Goal: Information Seeking & Learning: Check status

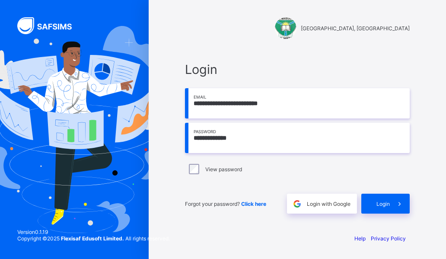
click at [389, 209] on div "Login" at bounding box center [386, 204] width 48 height 20
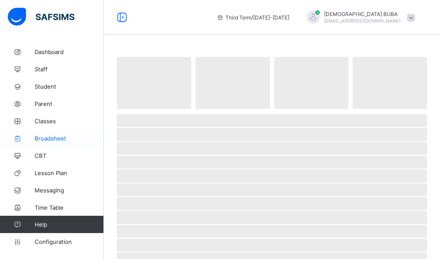
click at [51, 138] on span "Broadsheet" at bounding box center [69, 138] width 69 height 7
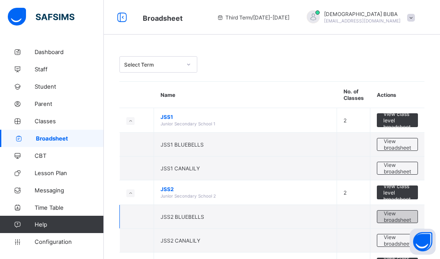
click at [399, 217] on span "View broadsheet" at bounding box center [397, 216] width 27 height 13
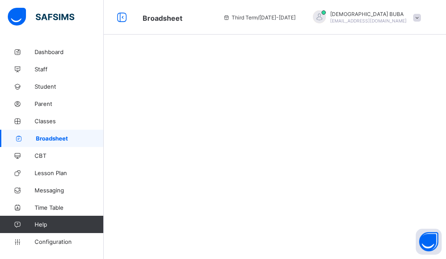
click at [399, 217] on div at bounding box center [275, 129] width 343 height 259
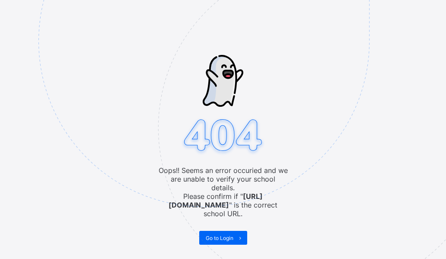
click at [439, 234] on img at bounding box center [263, 84] width 451 height 418
click at [433, 225] on img at bounding box center [263, 84] width 451 height 418
click at [224, 235] on span "Go to Login" at bounding box center [220, 238] width 28 height 6
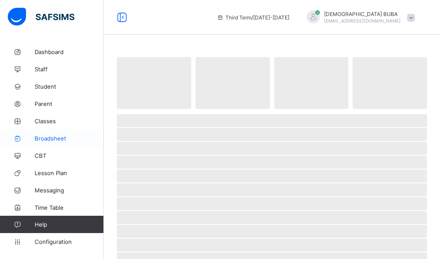
click at [44, 139] on span "Broadsheet" at bounding box center [69, 138] width 69 height 7
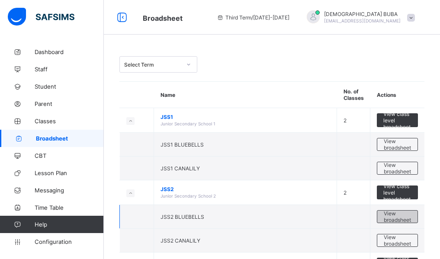
click at [396, 219] on span "View broadsheet" at bounding box center [397, 216] width 27 height 13
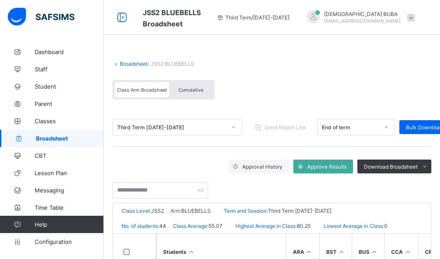
click at [196, 90] on span "Cumulative" at bounding box center [190, 90] width 25 height 6
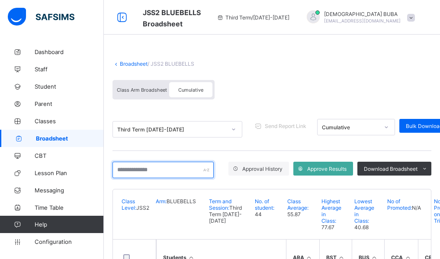
click at [131, 172] on input "text" at bounding box center [162, 170] width 101 height 16
click at [152, 173] on input "******" at bounding box center [162, 170] width 101 height 16
click at [108, 211] on div "Broadsheet / JSS2 BLUEBELLS Class Arm Broadsheet Cumulative Third Term 2024-202…" at bounding box center [272, 199] width 336 height 312
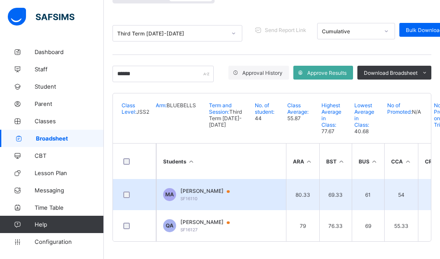
click at [208, 188] on span "[PERSON_NAME]" at bounding box center [209, 191] width 58 height 7
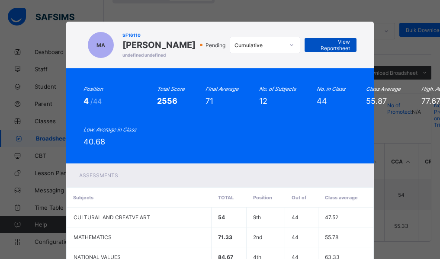
click at [341, 48] on span "View Reportsheet" at bounding box center [330, 44] width 39 height 13
click at [361, 183] on div "Assessments" at bounding box center [220, 175] width 308 height 24
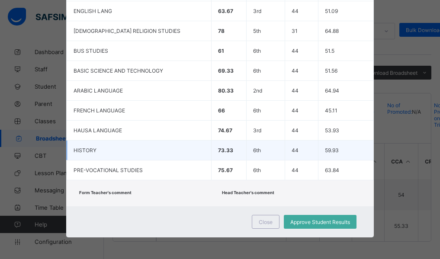
scroll to position [283, 0]
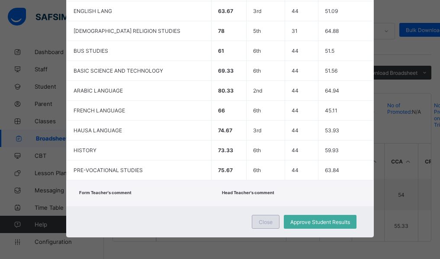
click at [268, 219] on span "Close" at bounding box center [266, 222] width 14 height 6
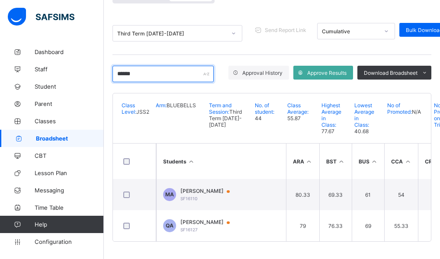
click at [141, 66] on input "******" at bounding box center [162, 74] width 101 height 16
type input "*"
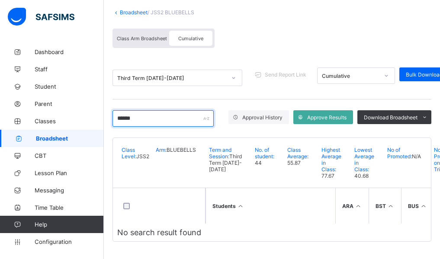
scroll to position [68, 0]
type input "*"
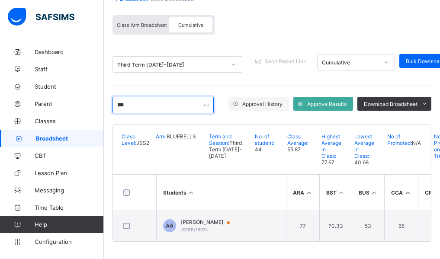
scroll to position [112, 0]
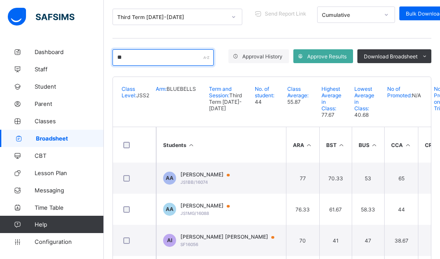
type input "*"
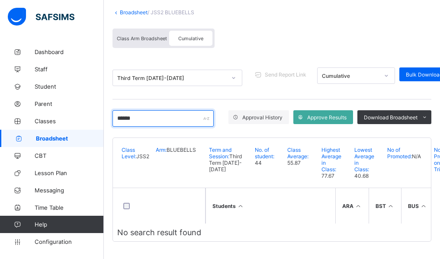
type input "******"
click at [121, 70] on div "Third Term 2024-2025" at bounding box center [177, 78] width 130 height 16
click at [147, 72] on div "Third Term 2024-2025" at bounding box center [169, 78] width 112 height 12
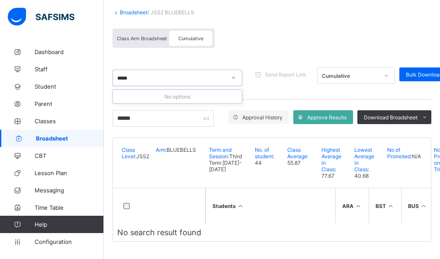
type input "******"
click at [128, 72] on div "****** YAZZZA" at bounding box center [169, 78] width 112 height 12
click at [141, 72] on div at bounding box center [169, 78] width 112 height 12
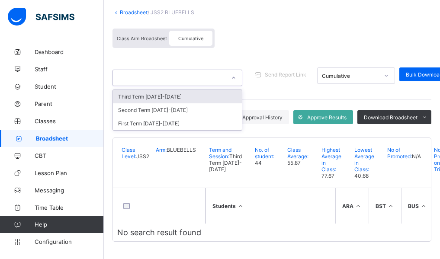
click at [132, 70] on div at bounding box center [177, 78] width 130 height 16
click at [130, 72] on div at bounding box center [169, 78] width 112 height 12
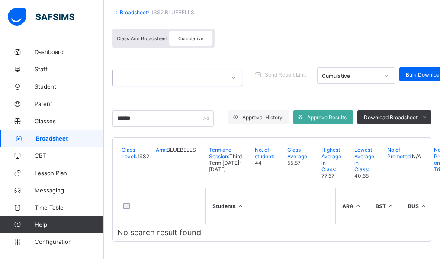
click at [130, 72] on div at bounding box center [169, 78] width 112 height 12
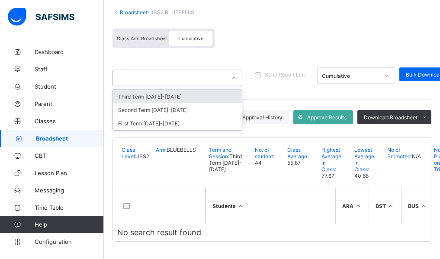
click at [157, 72] on div at bounding box center [169, 78] width 112 height 12
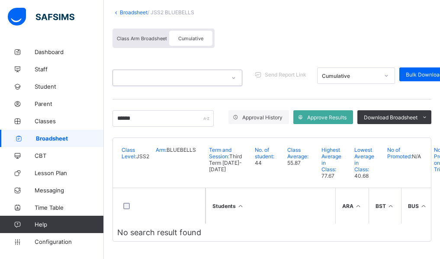
click at [208, 219] on th "Students" at bounding box center [270, 205] width 130 height 35
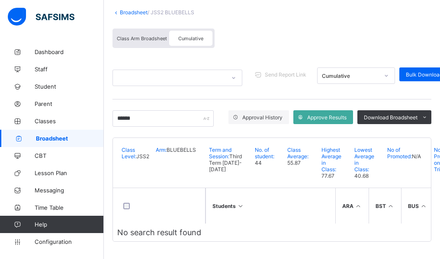
click at [209, 217] on th "Students" at bounding box center [270, 205] width 130 height 35
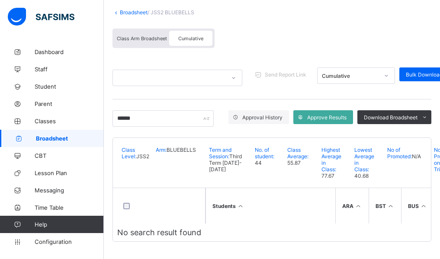
click at [221, 218] on th "Students" at bounding box center [270, 205] width 130 height 35
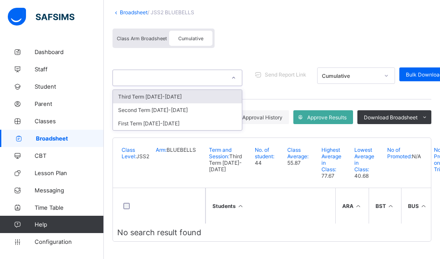
click at [136, 72] on div at bounding box center [169, 78] width 112 height 12
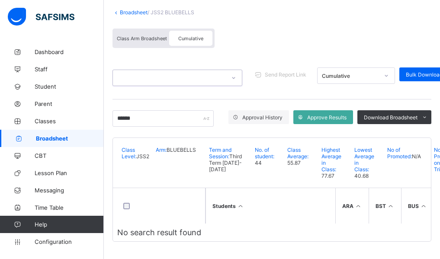
click at [136, 72] on div at bounding box center [169, 78] width 112 height 12
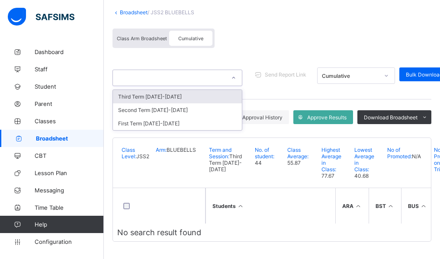
click at [145, 72] on div at bounding box center [169, 78] width 112 height 12
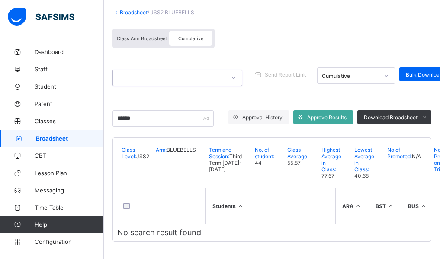
click at [145, 72] on div at bounding box center [169, 78] width 112 height 12
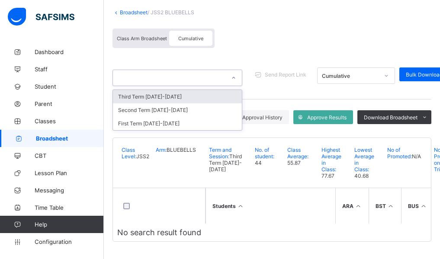
click at [111, 172] on div "Broadsheet / JSS2 BLUEBELLS Class Arm Broadsheet Cumulative option Third Term 2…" at bounding box center [272, 125] width 336 height 267
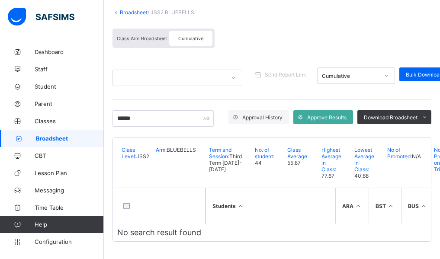
click at [111, 172] on div "Broadsheet / JSS2 BLUEBELLS Class Arm Broadsheet Cumulative Send Report Link Cu…" at bounding box center [272, 125] width 336 height 267
click at [107, 154] on div "Broadsheet / JSS2 BLUEBELLS Class Arm Broadsheet Cumulative Send Report Link Cu…" at bounding box center [272, 125] width 336 height 267
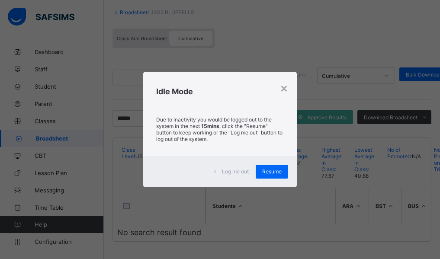
scroll to position [68, 0]
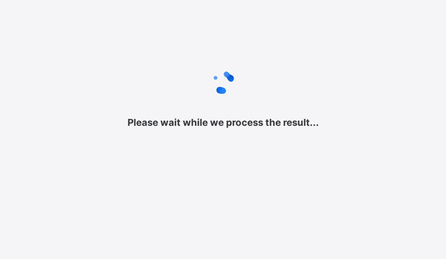
click at [83, 162] on div "Please wait while we process the result..." at bounding box center [223, 96] width 446 height 193
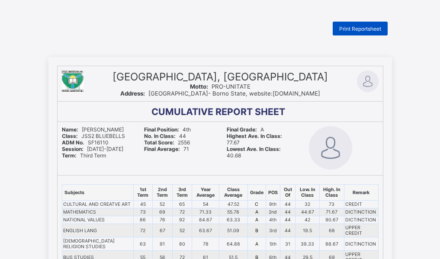
click at [365, 29] on span "Print Reportsheet" at bounding box center [360, 29] width 42 height 6
